Goal: Transaction & Acquisition: Purchase product/service

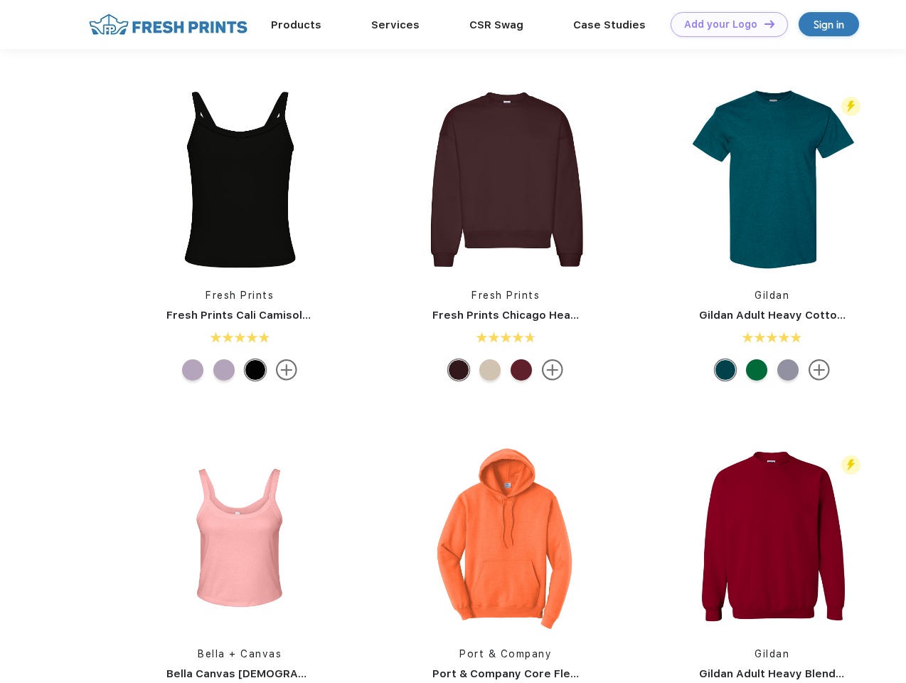
click at [724, 24] on link "Add your Logo Design Tool" at bounding box center [729, 24] width 117 height 25
click at [0, 0] on div "Design Tool" at bounding box center [0, 0] width 0 height 0
click at [763, 23] on link "Add your Logo Design Tool" at bounding box center [729, 24] width 117 height 25
click at [240, 179] on img at bounding box center [239, 179] width 189 height 189
click at [193, 370] on div at bounding box center [192, 369] width 21 height 21
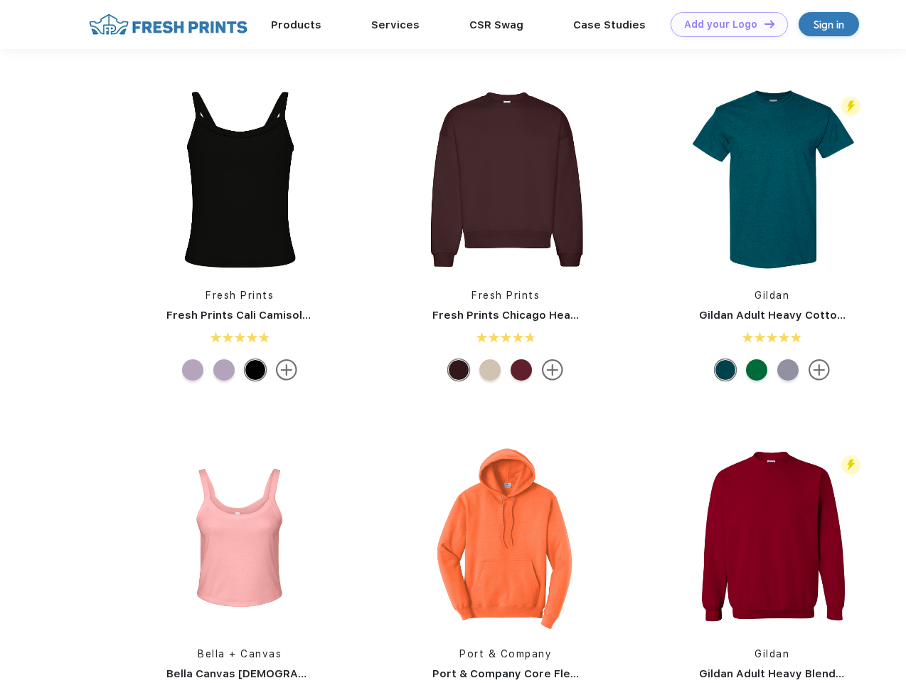
click at [224, 370] on div at bounding box center [223, 369] width 21 height 21
click at [255, 370] on div at bounding box center [255, 369] width 21 height 21
click at [506, 179] on img at bounding box center [505, 179] width 189 height 189
click at [459, 370] on div at bounding box center [458, 369] width 21 height 21
click at [490, 370] on div at bounding box center [489, 369] width 21 height 21
